Goal: Task Accomplishment & Management: Complete application form

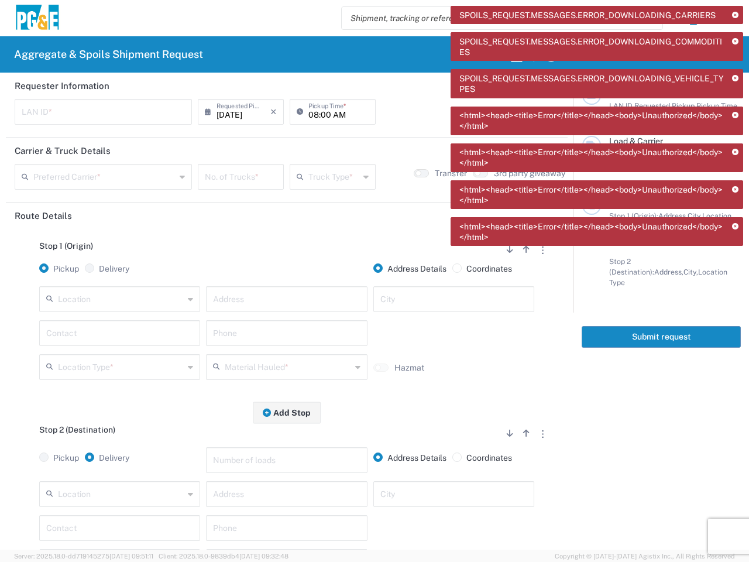
click at [735, 15] on icon at bounding box center [735, 15] width 6 height 6
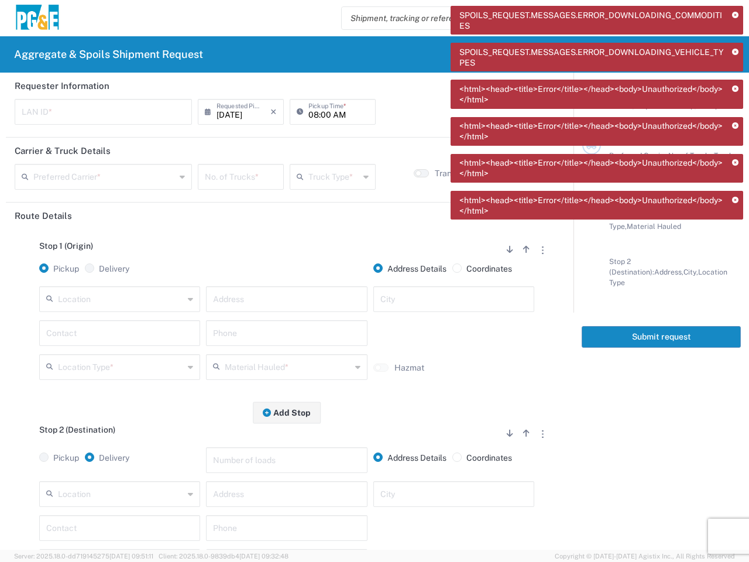
click at [735, 42] on div "SPOILS_REQUEST.MESSAGES.ERROR_DOWNLOADING_COMMODITIES SPOILS_REQUEST.MESSAGES.E…" at bounding box center [597, 117] width 293 height 222
click at [735, 78] on div "SPOILS_REQUEST.MESSAGES.ERROR_DOWNLOADING_COMMODITIES SPOILS_REQUEST.MESSAGES.E…" at bounding box center [597, 117] width 293 height 222
click at [735, 115] on div "SPOILS_REQUEST.MESSAGES.ERROR_DOWNLOADING_COMMODITIES SPOILS_REQUEST.MESSAGES.E…" at bounding box center [597, 117] width 293 height 222
click at [735, 152] on div "SPOILS_REQUEST.MESSAGES.ERROR_DOWNLOADING_COMMODITIES SPOILS_REQUEST.MESSAGES.E…" at bounding box center [597, 117] width 293 height 222
click at [735, 190] on div "SPOILS_REQUEST.MESSAGES.ERROR_DOWNLOADING_COMMODITIES SPOILS_REQUEST.MESSAGES.E…" at bounding box center [597, 117] width 293 height 222
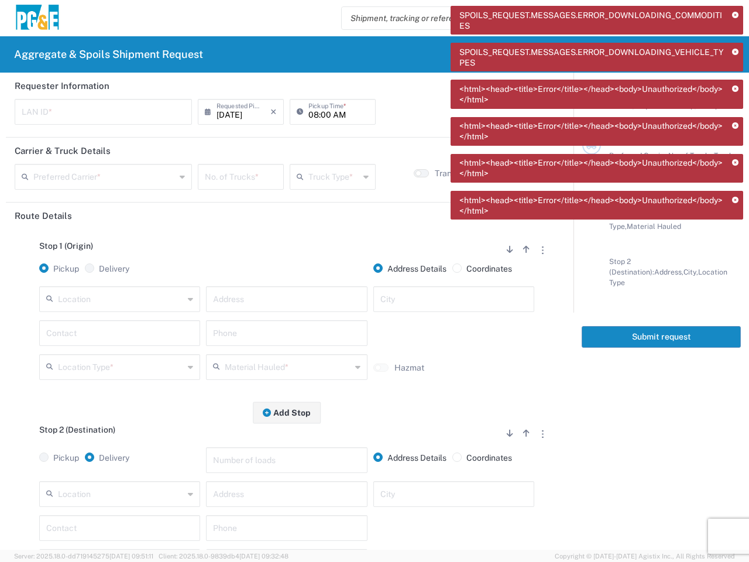
click at [735, 226] on div "SPOILS_REQUEST.MESSAGES.ERROR_DOWNLOADING_COMMODITIES SPOILS_REQUEST.MESSAGES.E…" at bounding box center [597, 117] width 293 height 222
click at [102, 112] on input "text" at bounding box center [103, 111] width 163 height 20
click at [237, 112] on input "[DATE]" at bounding box center [244, 111] width 54 height 20
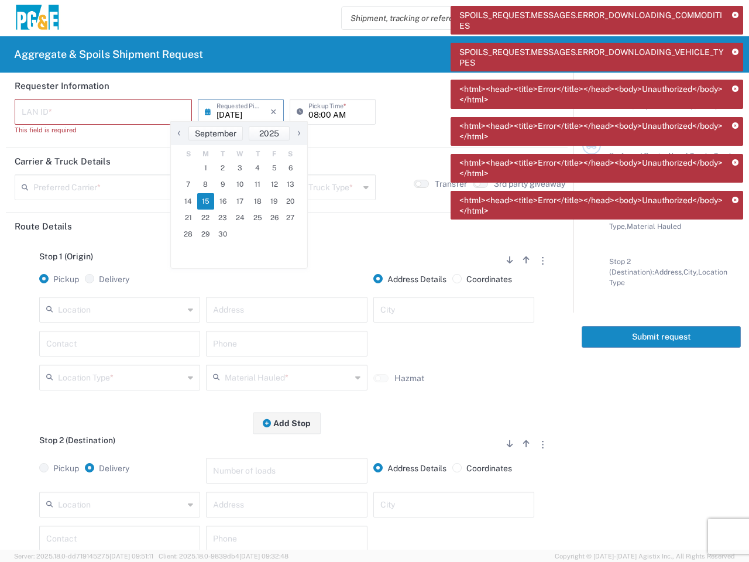
click at [208, 112] on icon at bounding box center [211, 111] width 12 height 19
